Goal: Find specific page/section: Find specific page/section

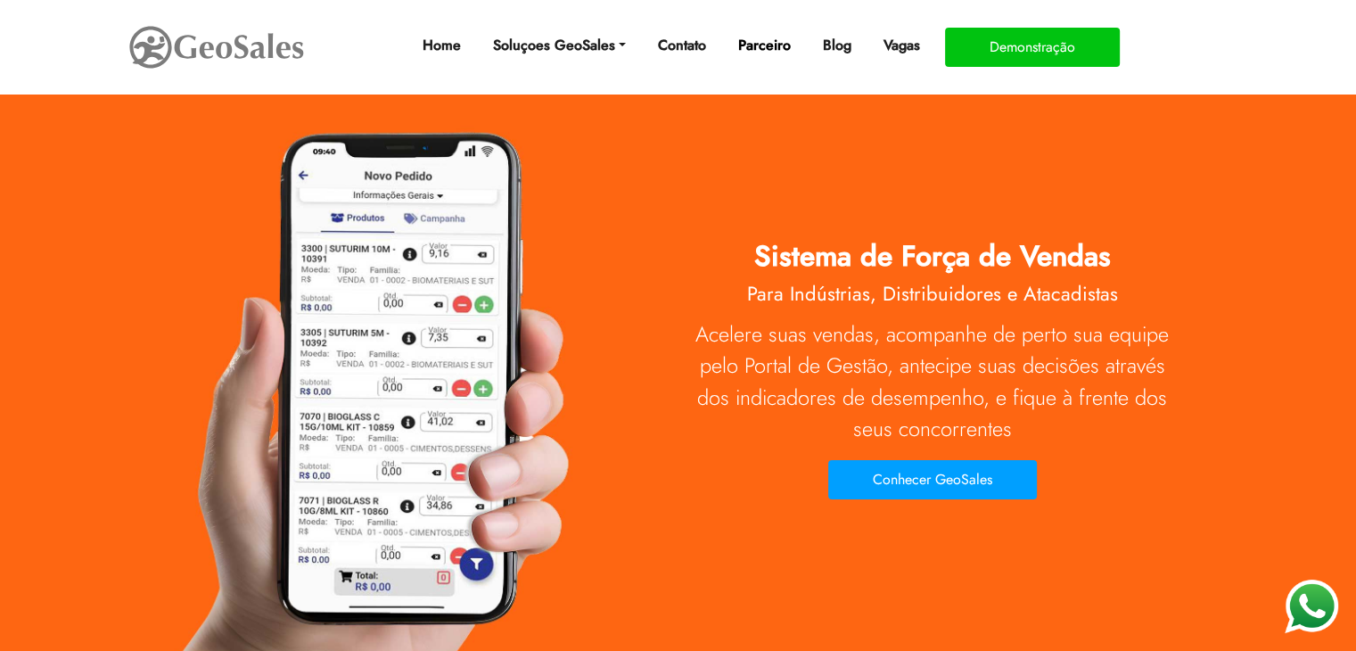
click at [760, 39] on link "Parceiro" at bounding box center [764, 46] width 67 height 36
